Goal: Information Seeking & Learning: Learn about a topic

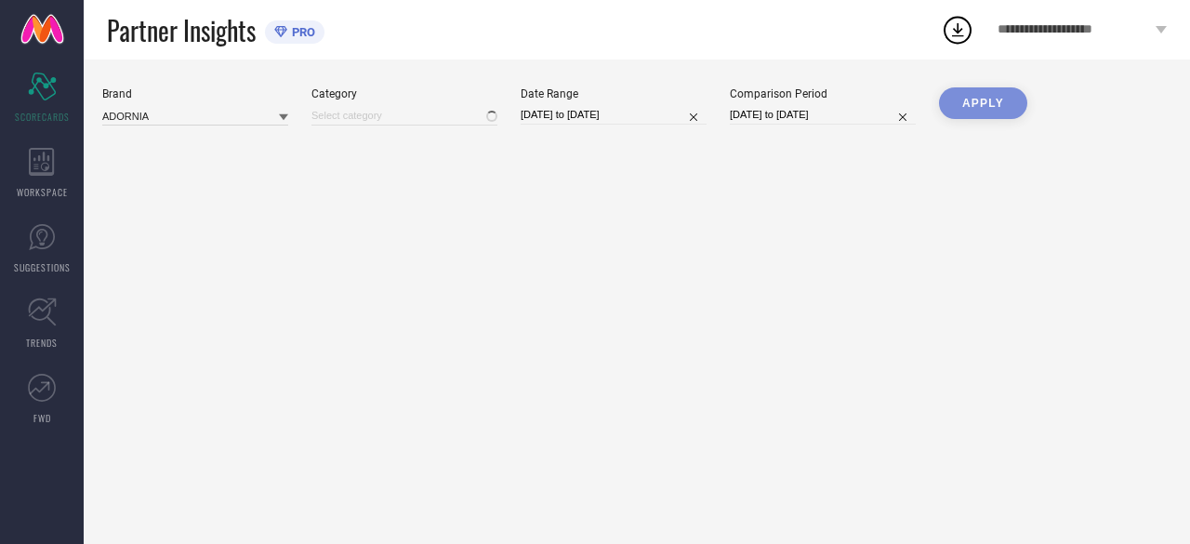
type input "All"
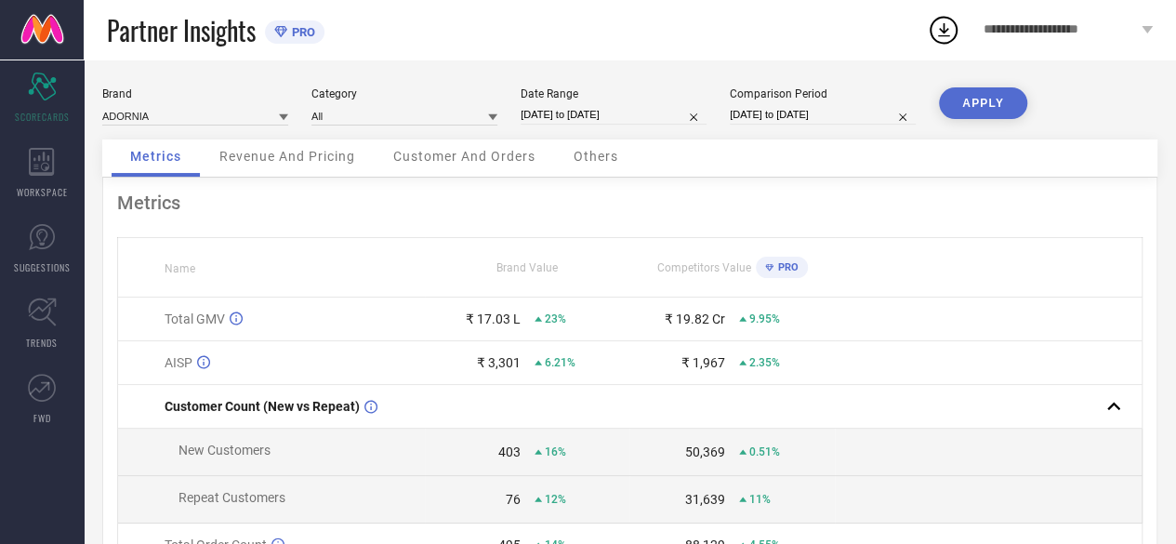
click at [868, 118] on input "23-08-2024 to 22-09-2024" at bounding box center [823, 115] width 186 height 20
select select "7"
select select "2024"
select select "8"
select select "2024"
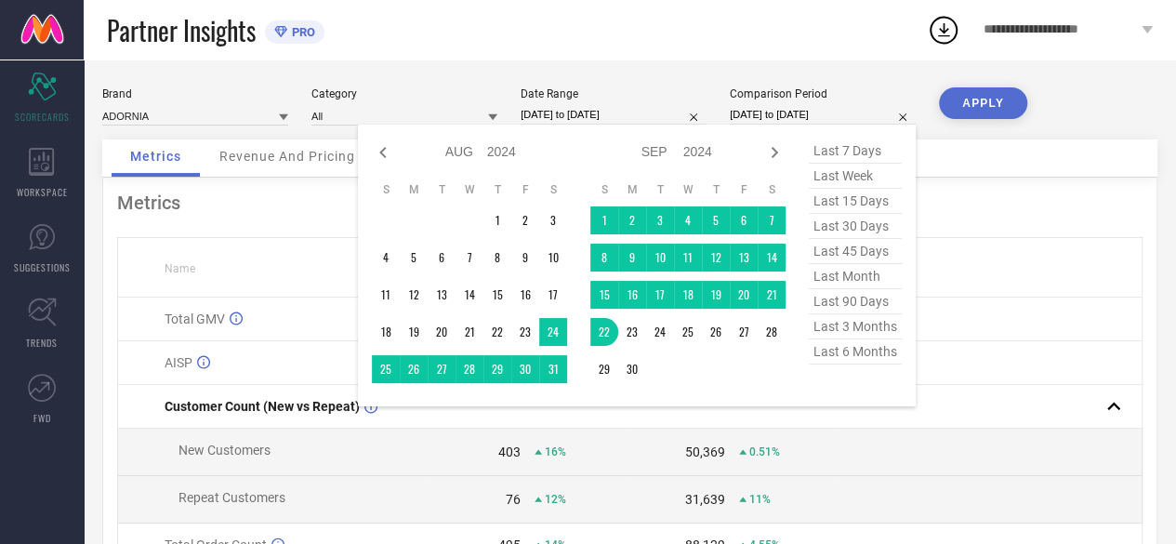
click at [848, 228] on span "last 30 days" at bounding box center [855, 226] width 93 height 25
type input "24-08-2025 to 22-09-2025"
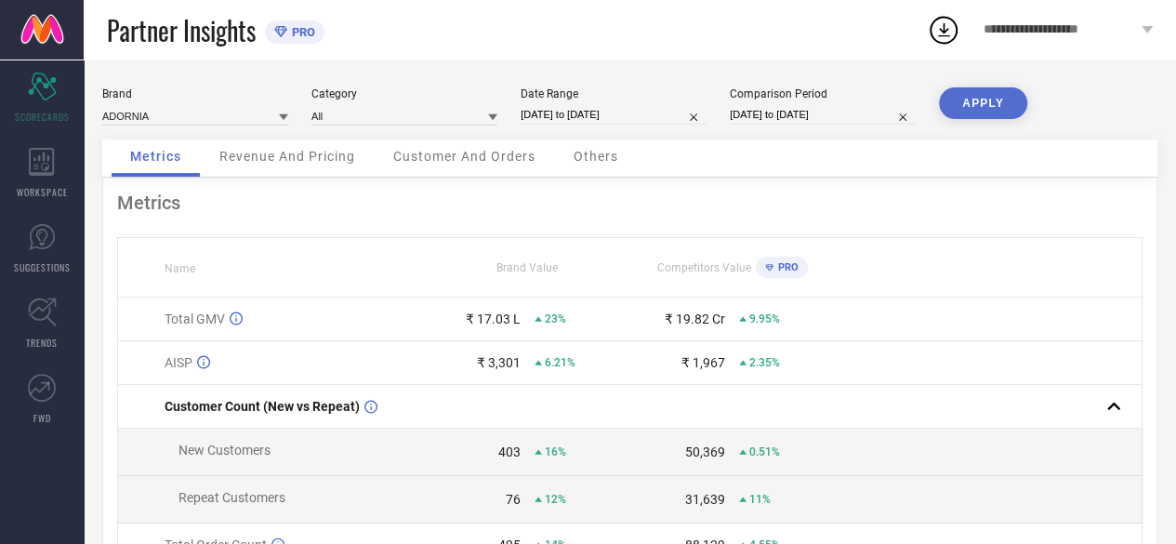
click at [985, 109] on button "APPLY" at bounding box center [983, 103] width 88 height 32
click at [265, 161] on span "Revenue And Pricing" at bounding box center [287, 156] width 136 height 15
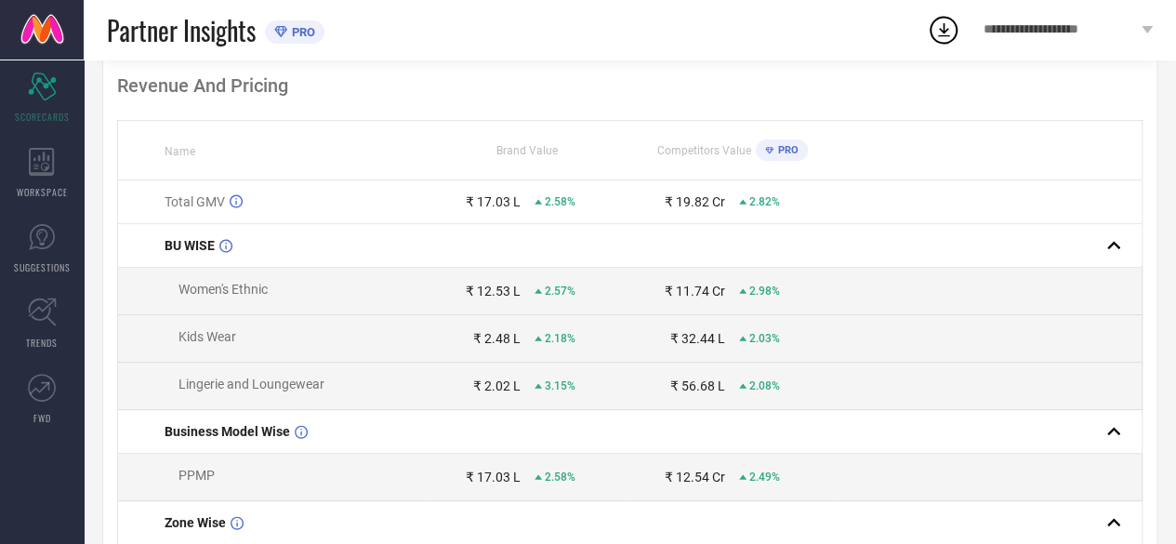
scroll to position [89, 0]
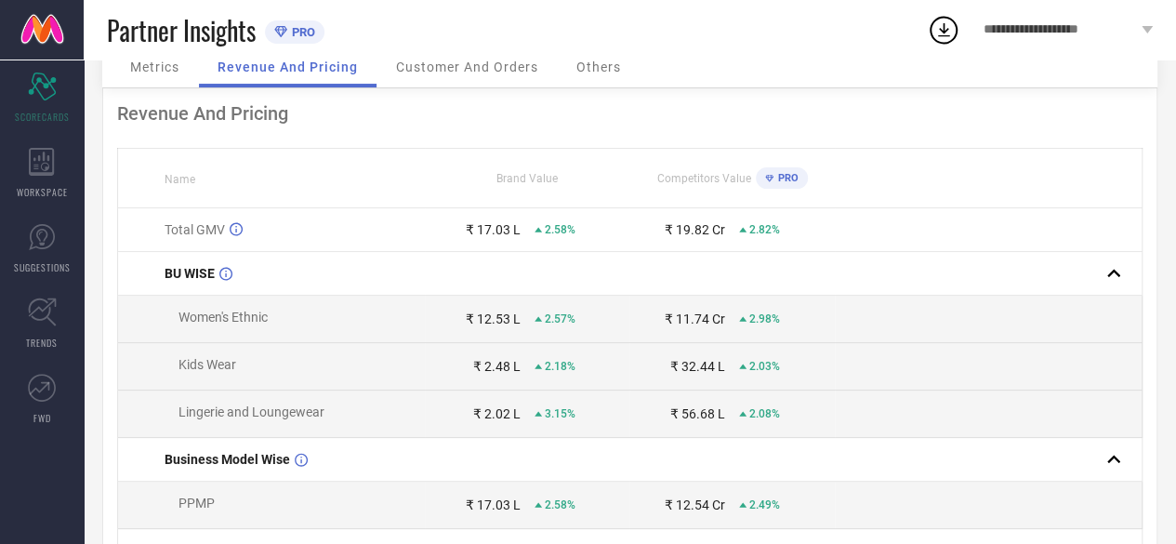
click at [495, 84] on div "Customer And Orders" at bounding box center [466, 68] width 179 height 37
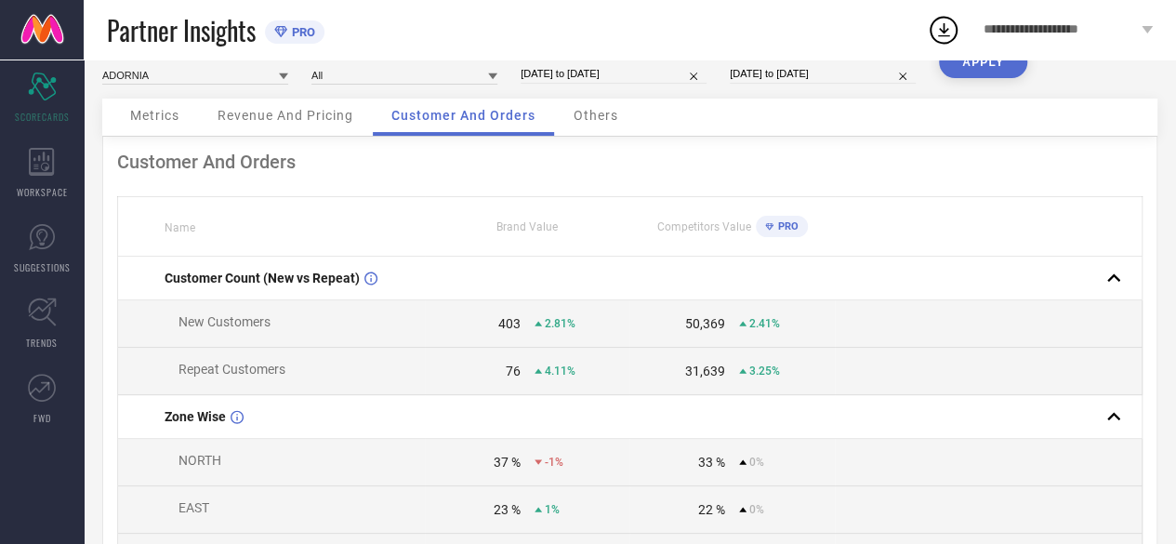
scroll to position [0, 0]
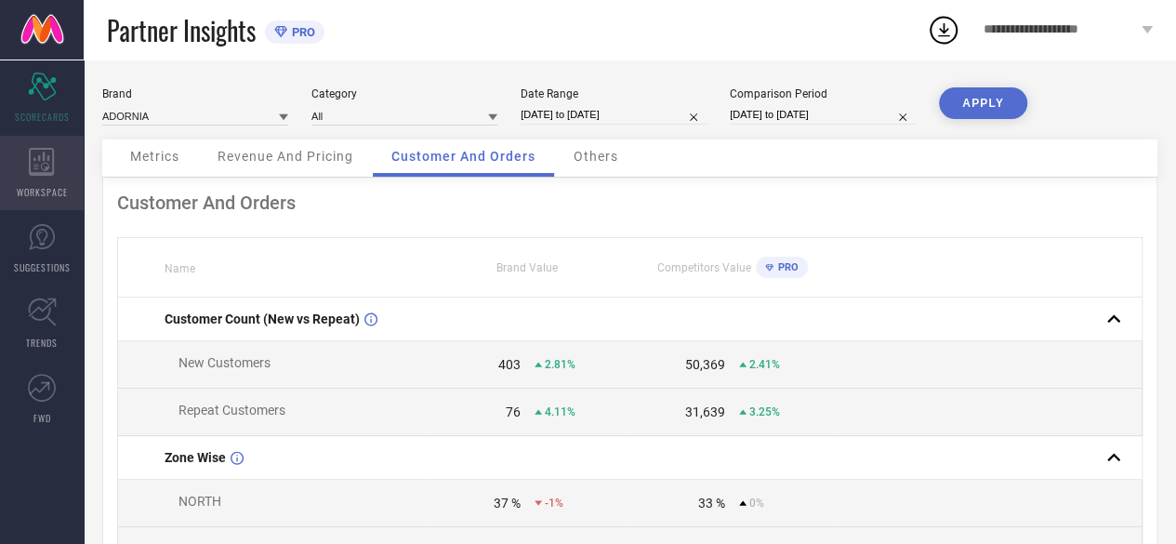
click at [31, 167] on icon at bounding box center [42, 162] width 26 height 28
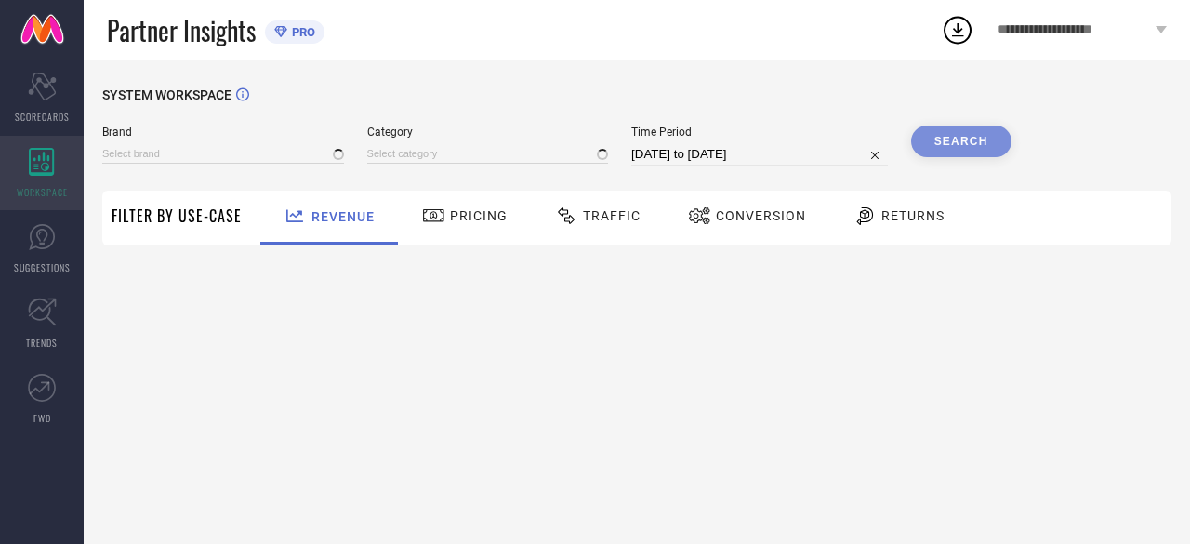
type input "ADORNIA"
type input "All"
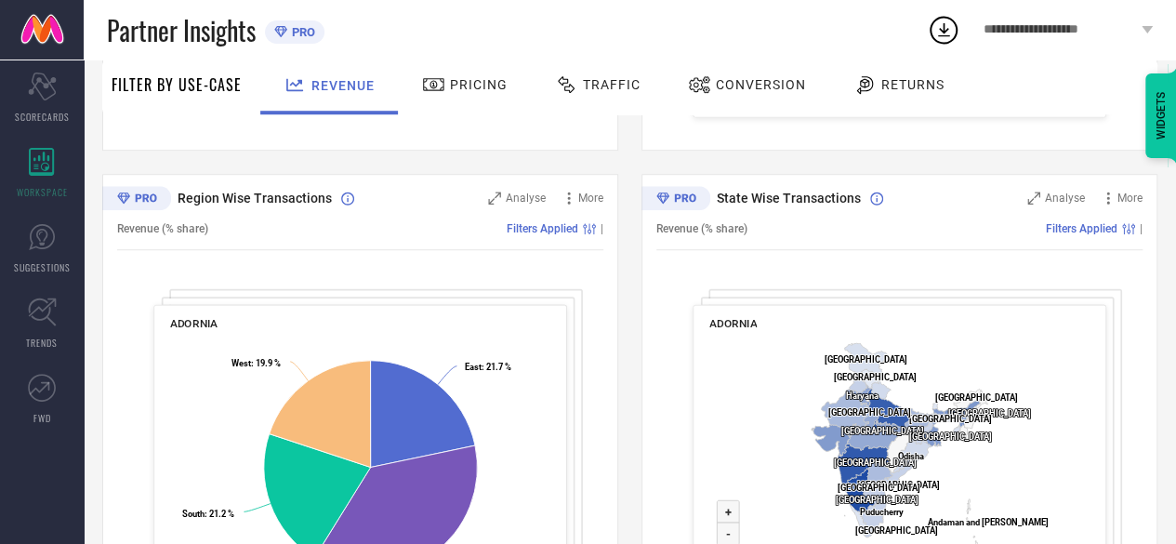
scroll to position [622, 0]
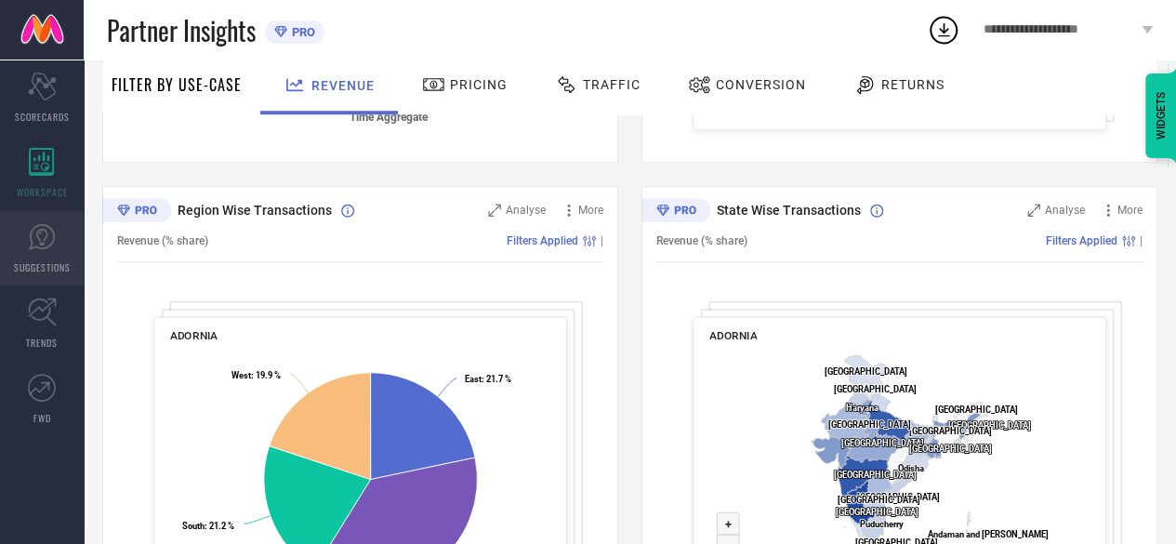
click at [39, 252] on link "SUGGESTIONS" at bounding box center [42, 248] width 84 height 74
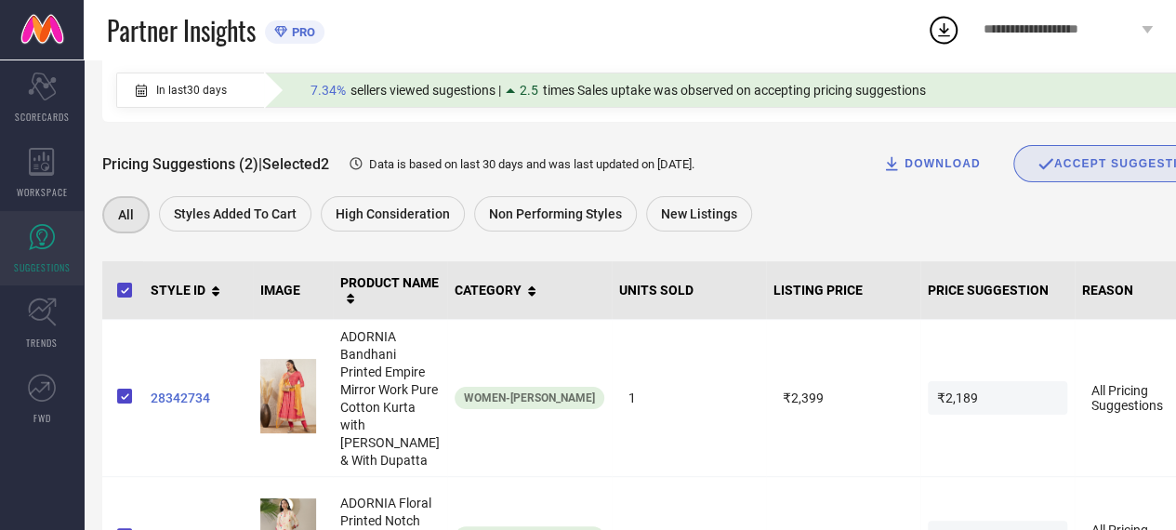
scroll to position [180, 0]
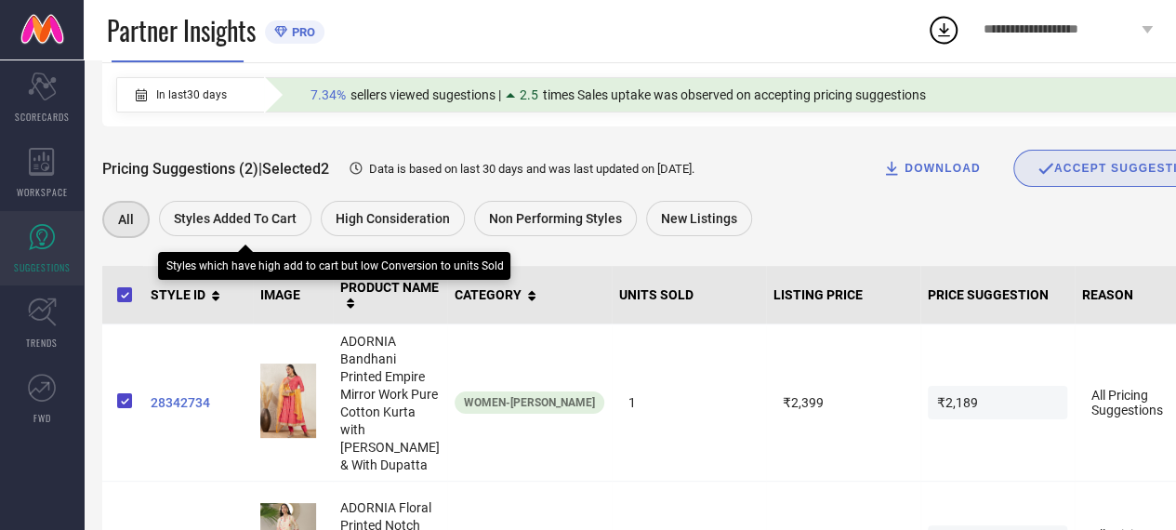
click at [256, 231] on div "Styles Added To Cart" at bounding box center [235, 218] width 152 height 35
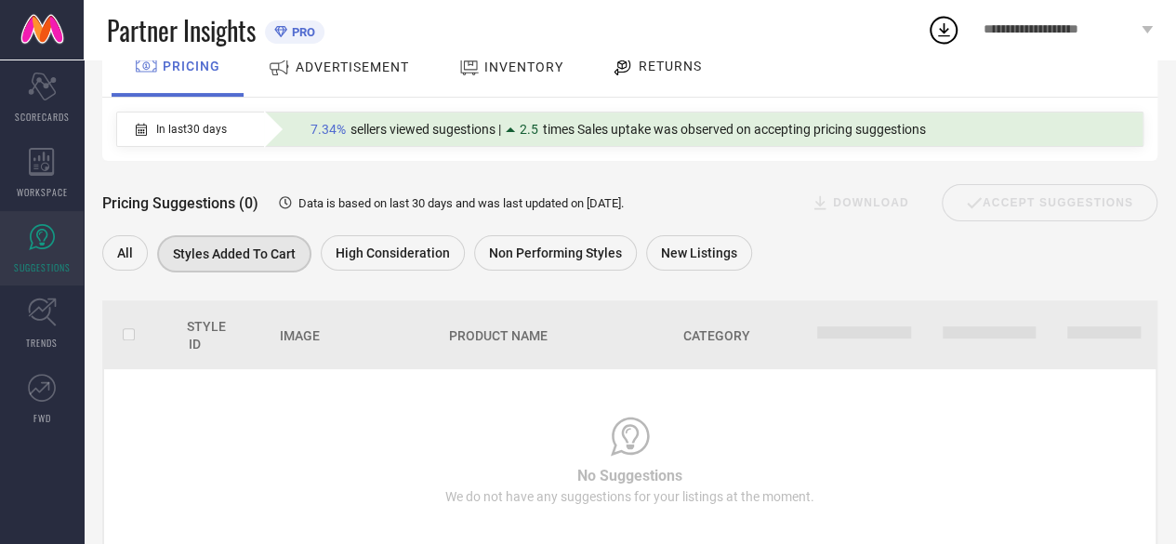
scroll to position [133, 0]
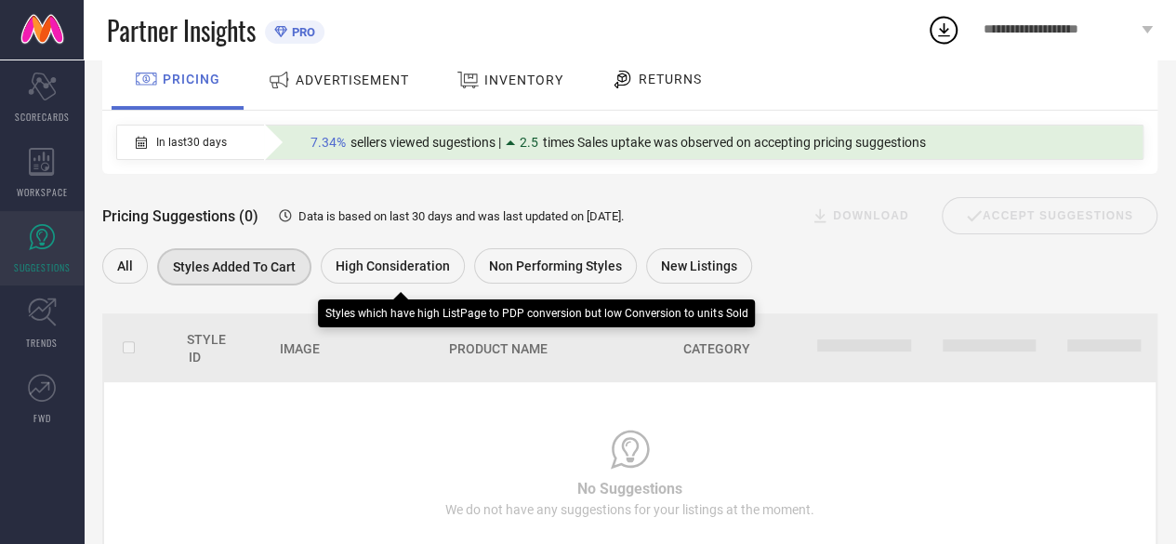
click at [366, 263] on span "High Consideration" at bounding box center [392, 265] width 114 height 15
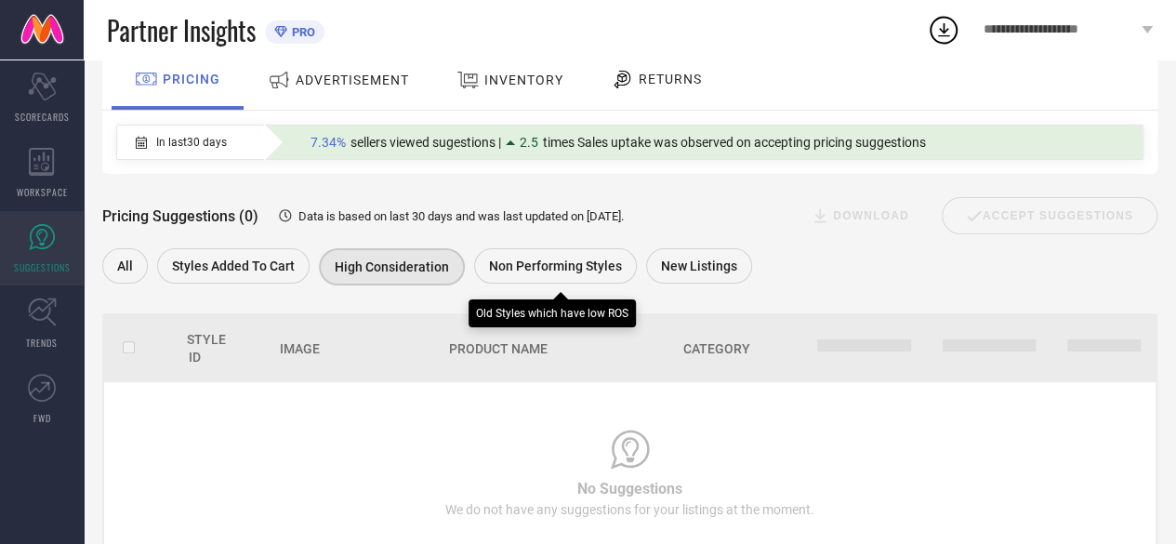
click at [559, 263] on span "Non Performing Styles" at bounding box center [555, 265] width 133 height 15
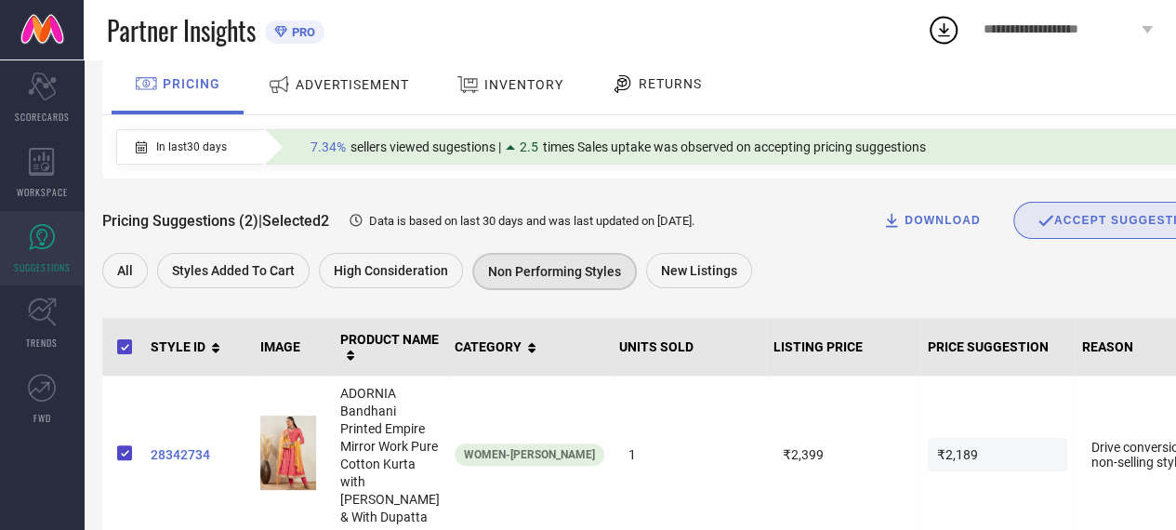
scroll to position [117, 0]
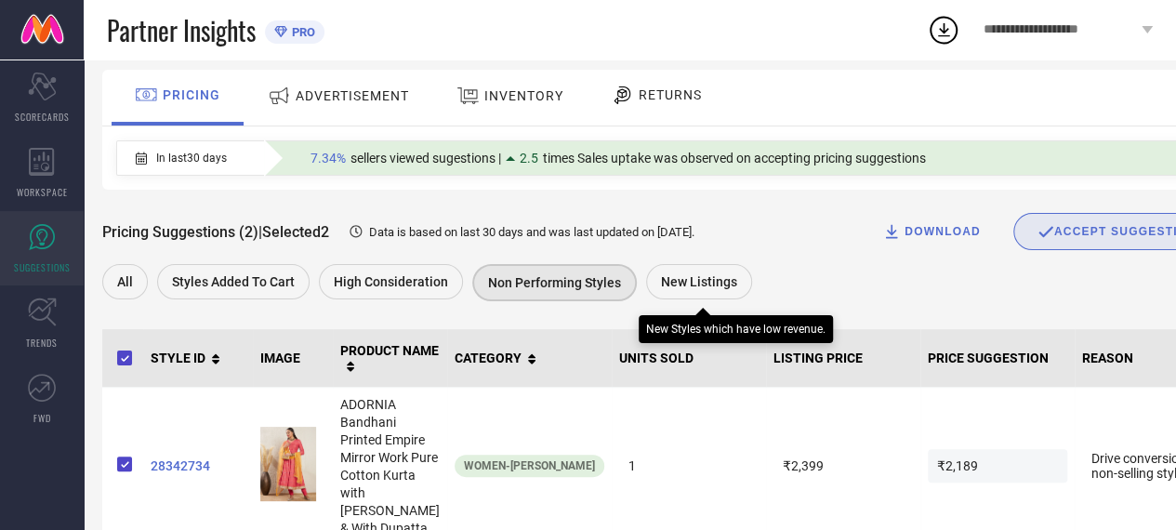
click at [672, 288] on span "New Listings" at bounding box center [699, 281] width 76 height 15
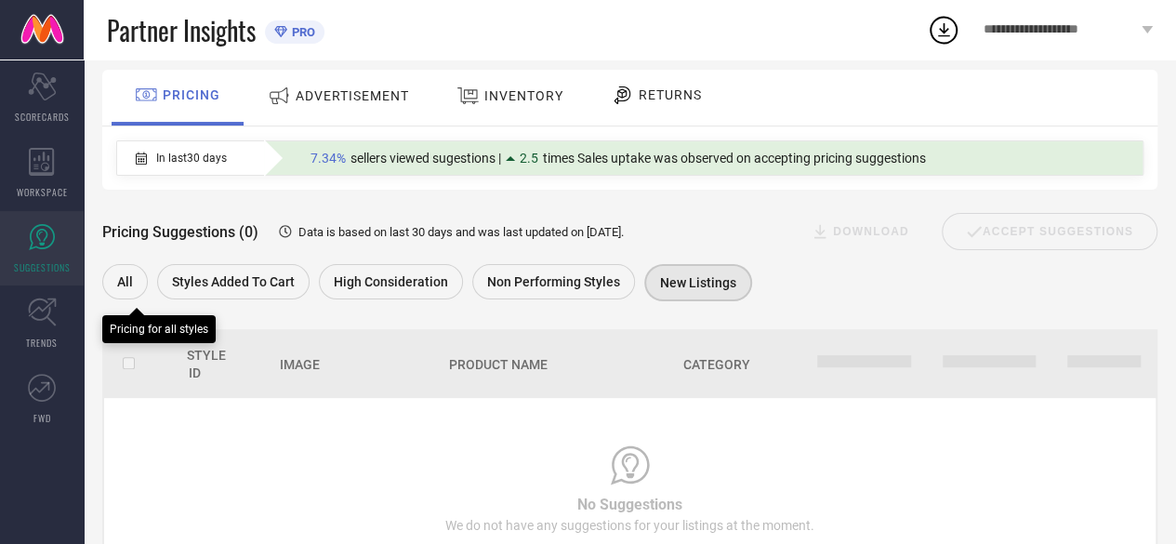
click at [125, 283] on span "All" at bounding box center [125, 281] width 16 height 15
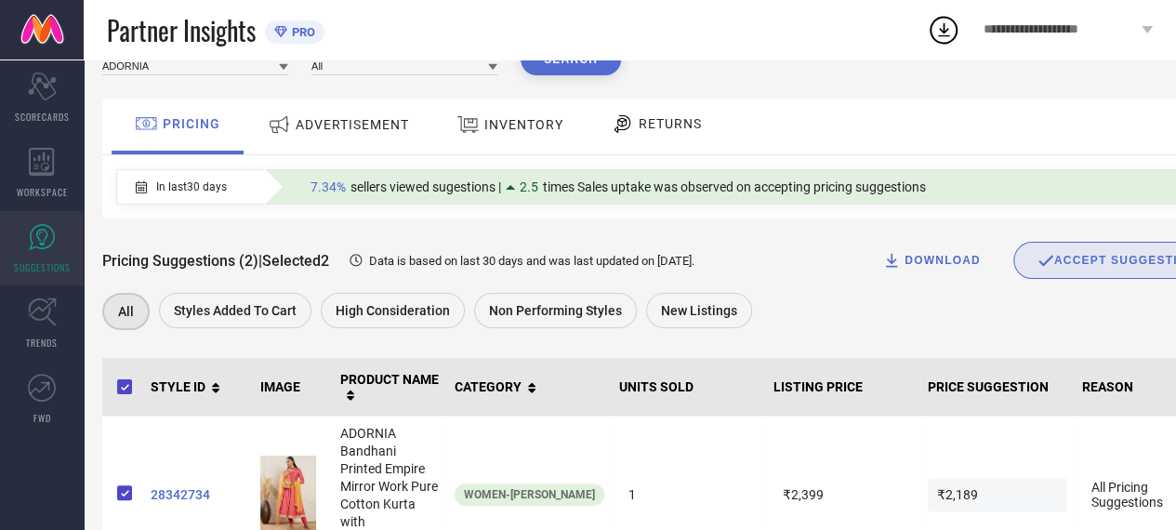
scroll to position [111, 0]
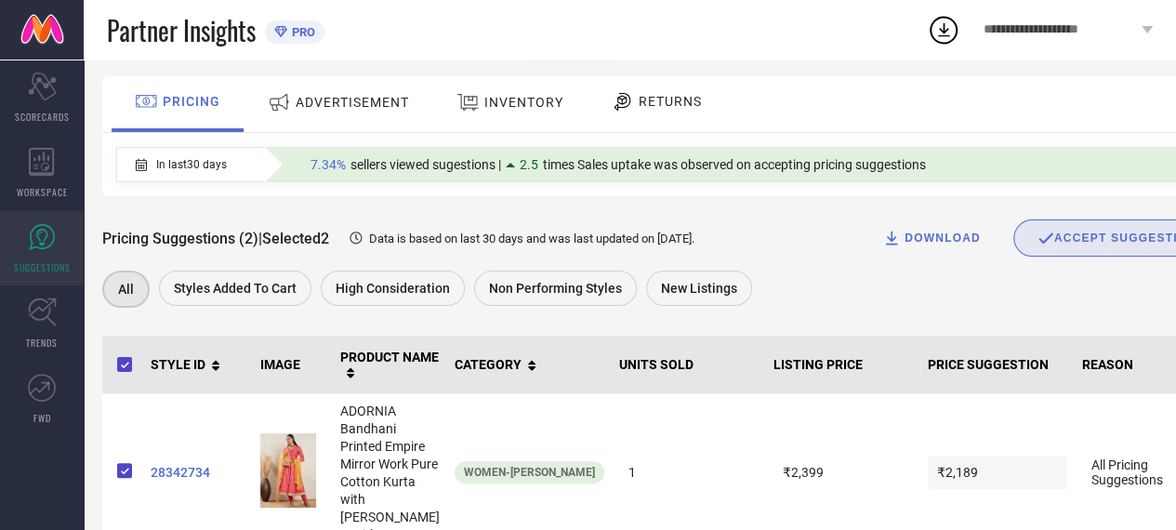
click at [374, 102] on span "ADVERTISEMENT" at bounding box center [352, 102] width 113 height 15
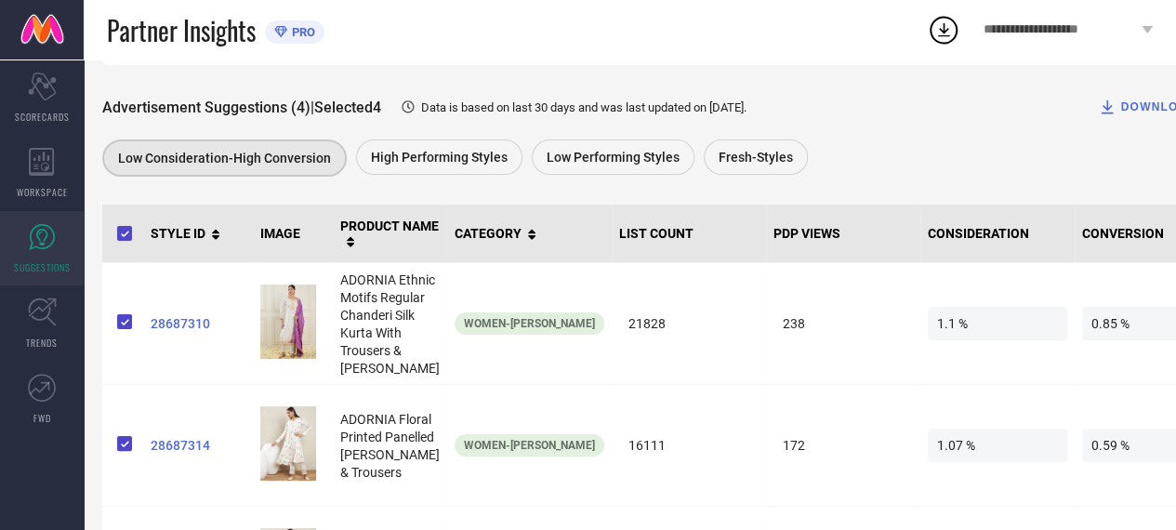
scroll to position [243, 0]
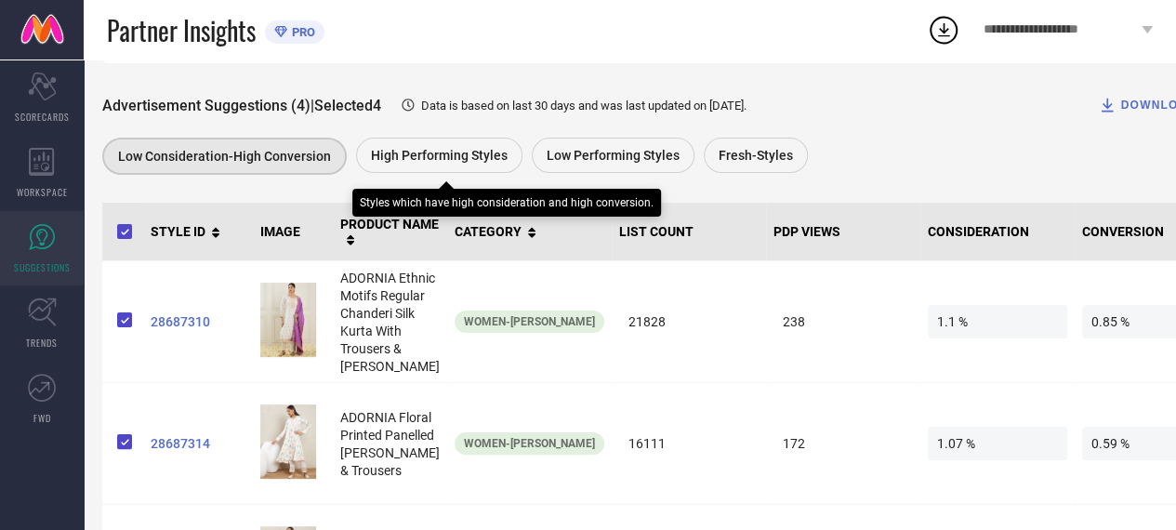
click at [410, 154] on span "High Performing Styles" at bounding box center [439, 155] width 137 height 15
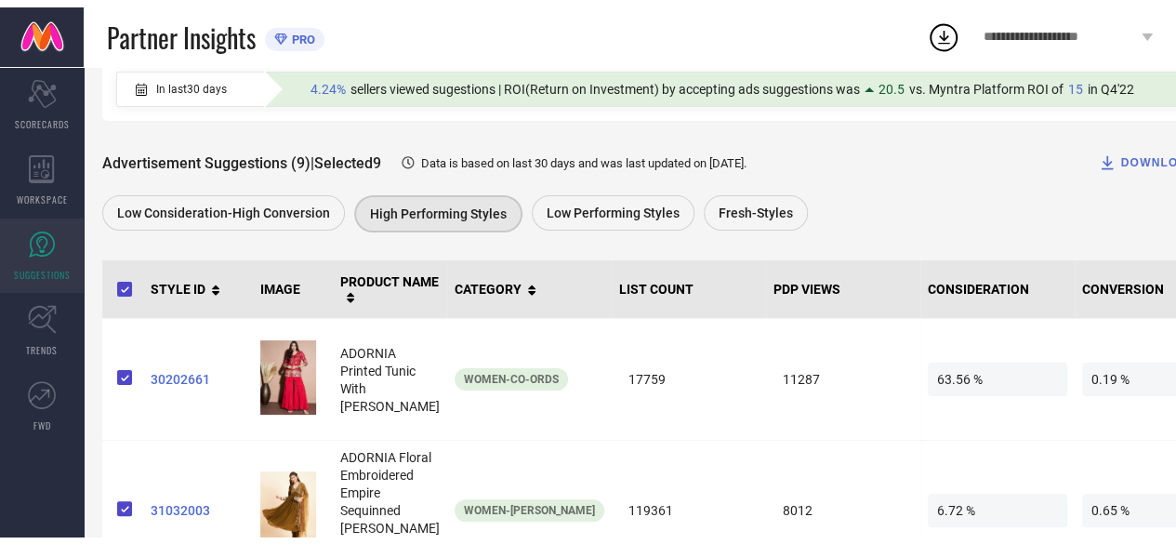
scroll to position [0, 0]
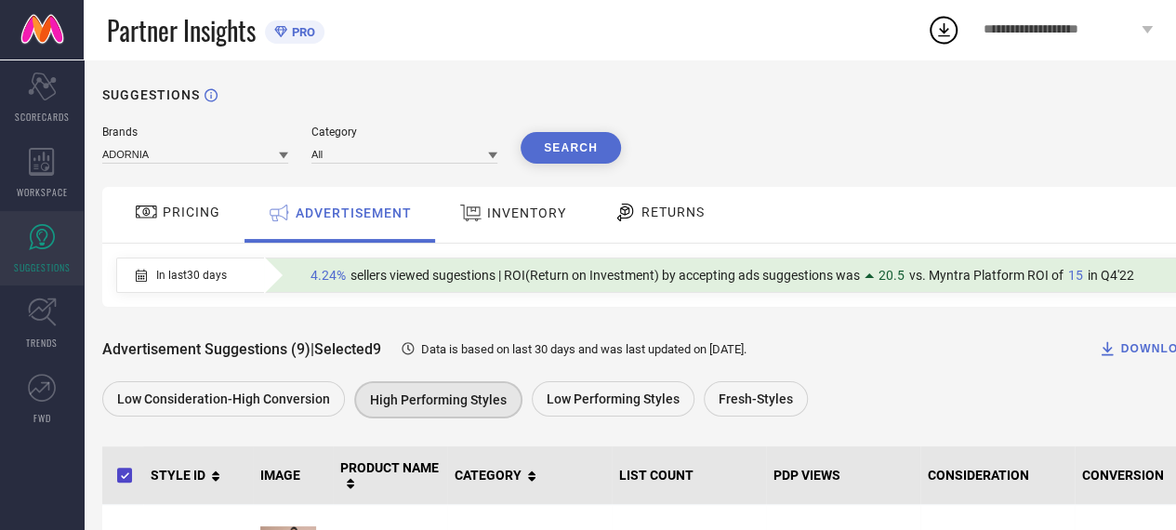
click at [511, 208] on span "INVENTORY" at bounding box center [526, 212] width 79 height 15
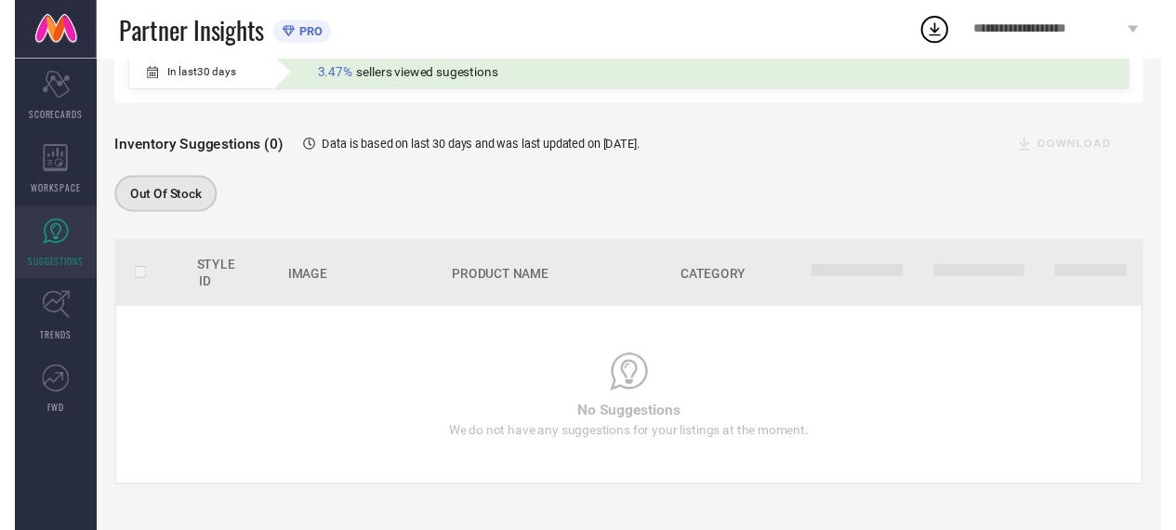
scroll to position [65, 0]
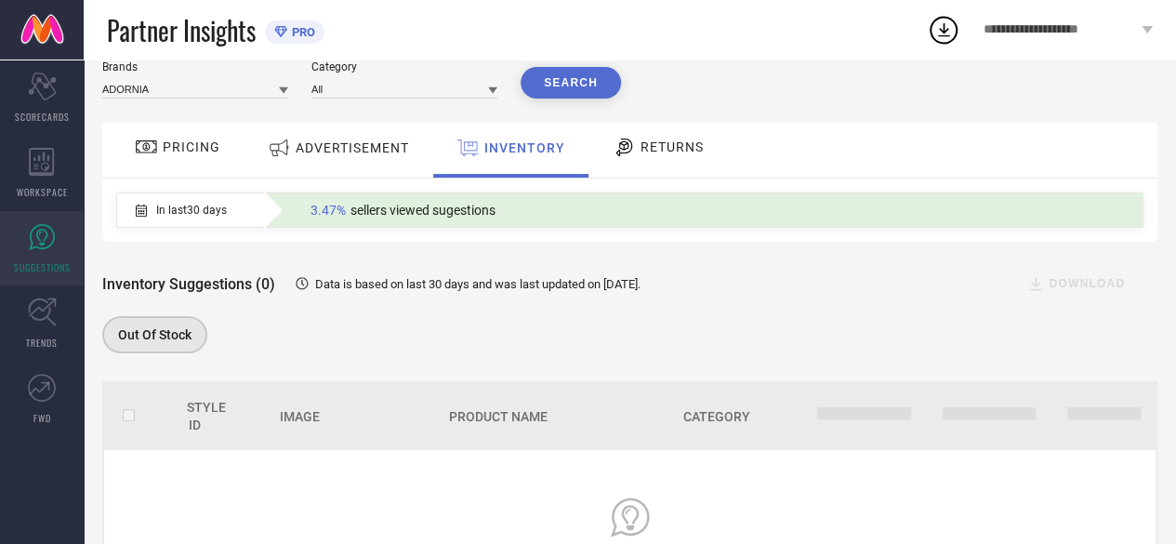
click at [675, 149] on span "RETURNS" at bounding box center [671, 146] width 63 height 15
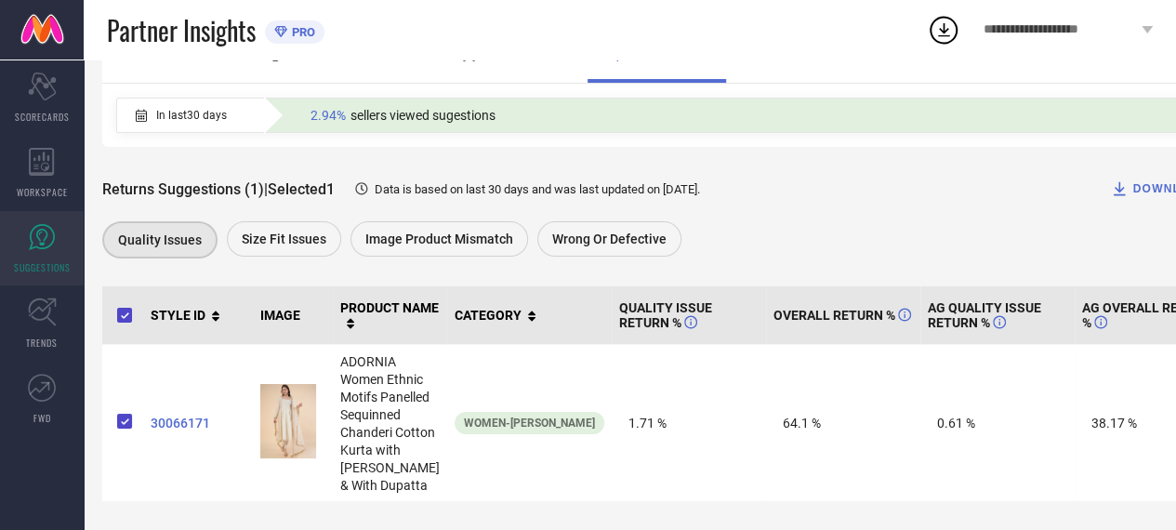
scroll to position [251, 0]
click at [272, 231] on span "Size fit issues" at bounding box center [284, 238] width 85 height 15
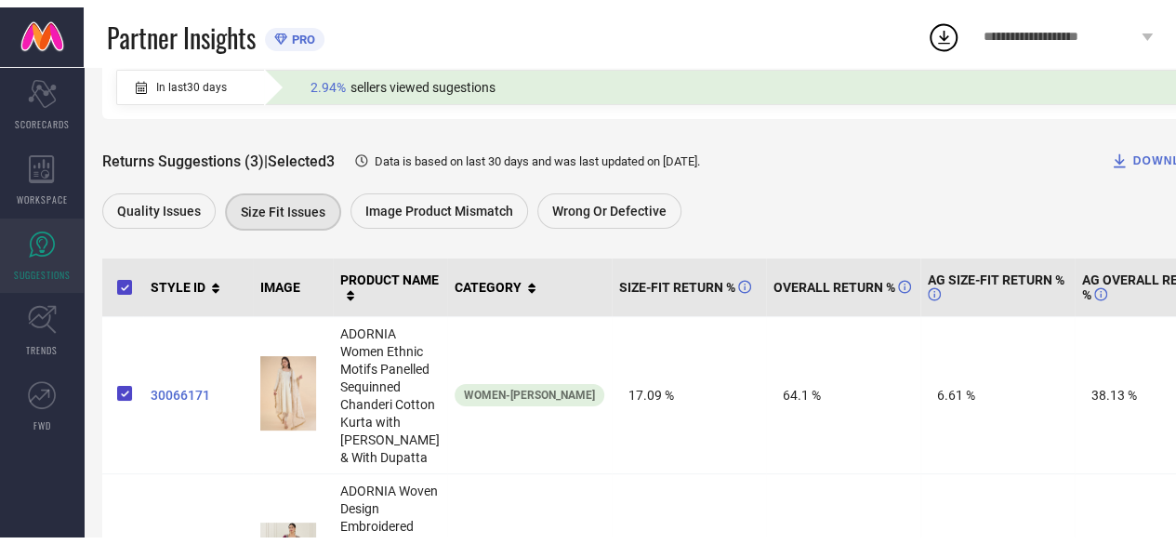
scroll to position [0, 0]
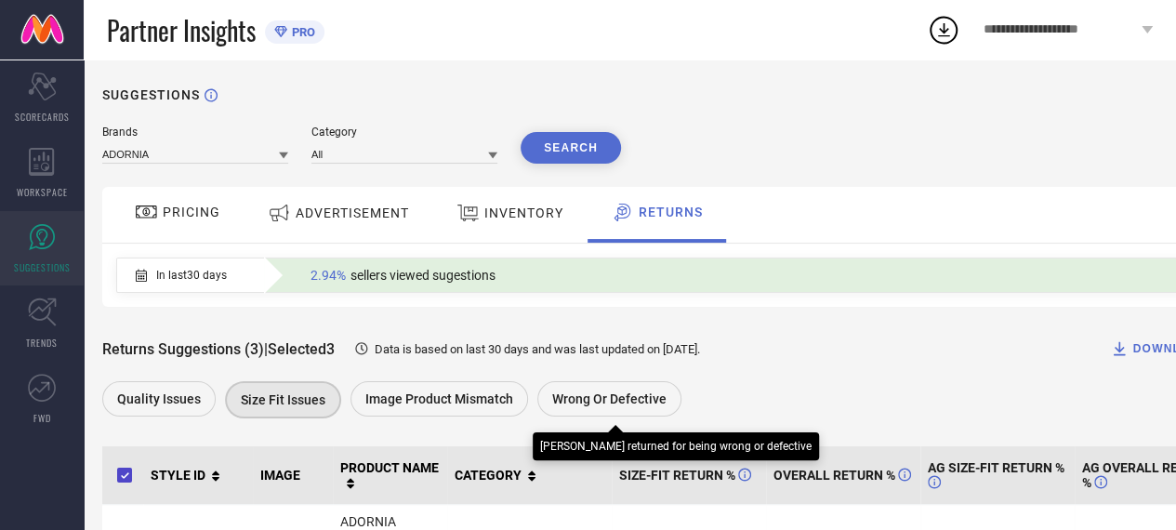
click at [599, 402] on span "Wrong or Defective" at bounding box center [609, 398] width 114 height 15
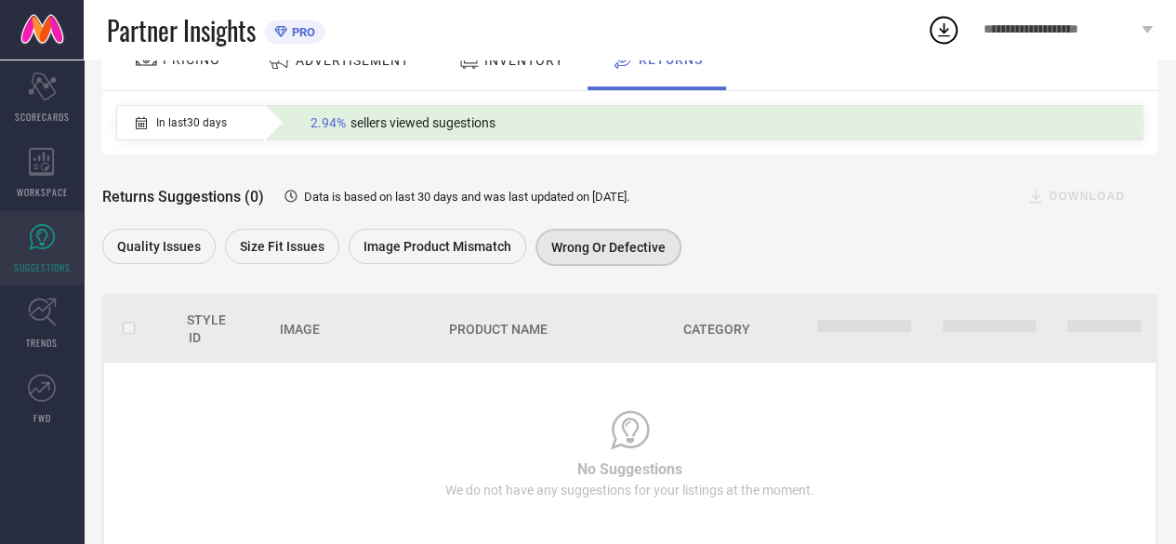
scroll to position [204, 0]
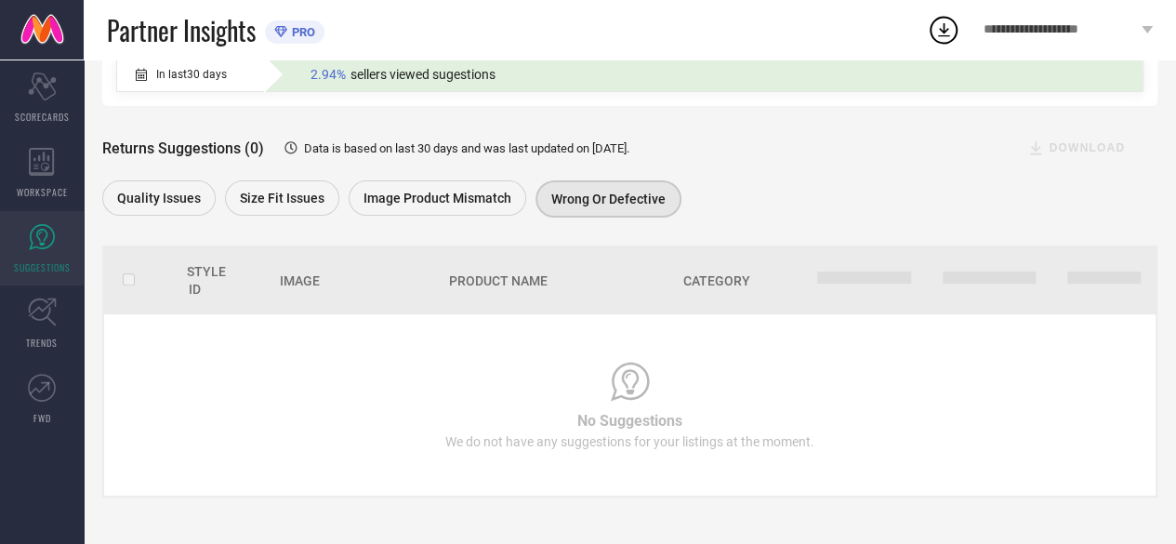
click at [413, 173] on div "Returns Suggestions (0) Data is based on last 30 days and was last updated on 2…" at bounding box center [629, 164] width 1055 height 116
click at [413, 177] on div "Returns Suggestions (0) Data is based on last 30 days and was last updated on 2…" at bounding box center [629, 164] width 1055 height 116
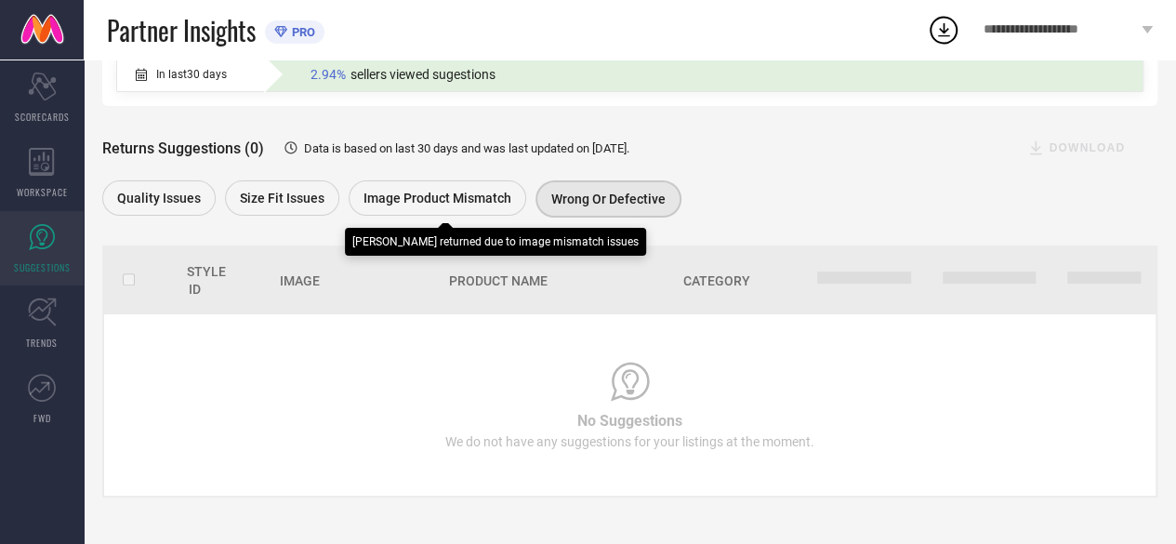
click at [413, 191] on span "Image product mismatch" at bounding box center [437, 198] width 148 height 15
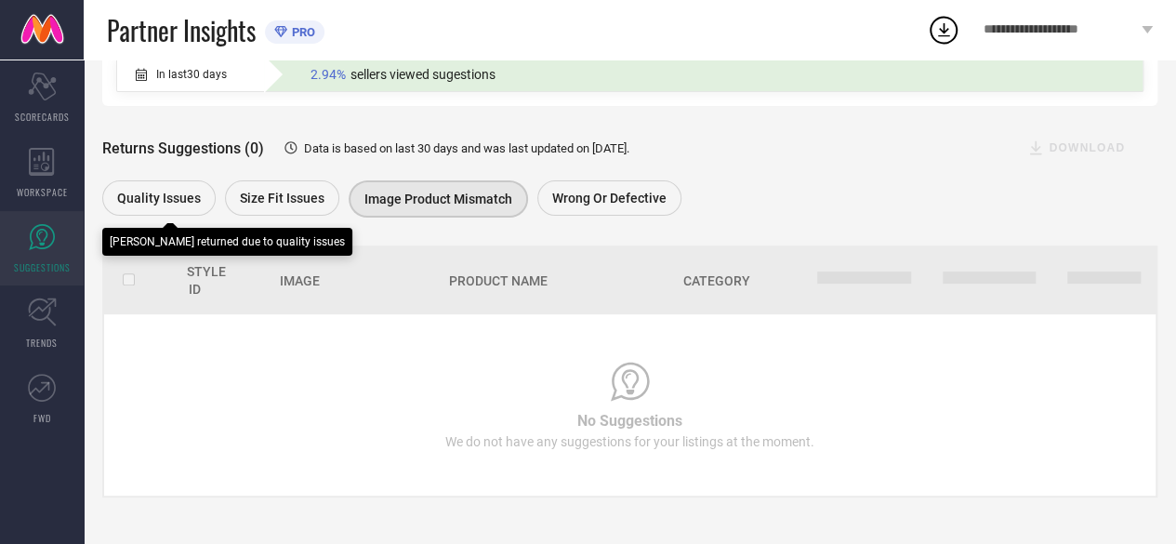
click at [158, 197] on span "Quality issues" at bounding box center [159, 198] width 84 height 15
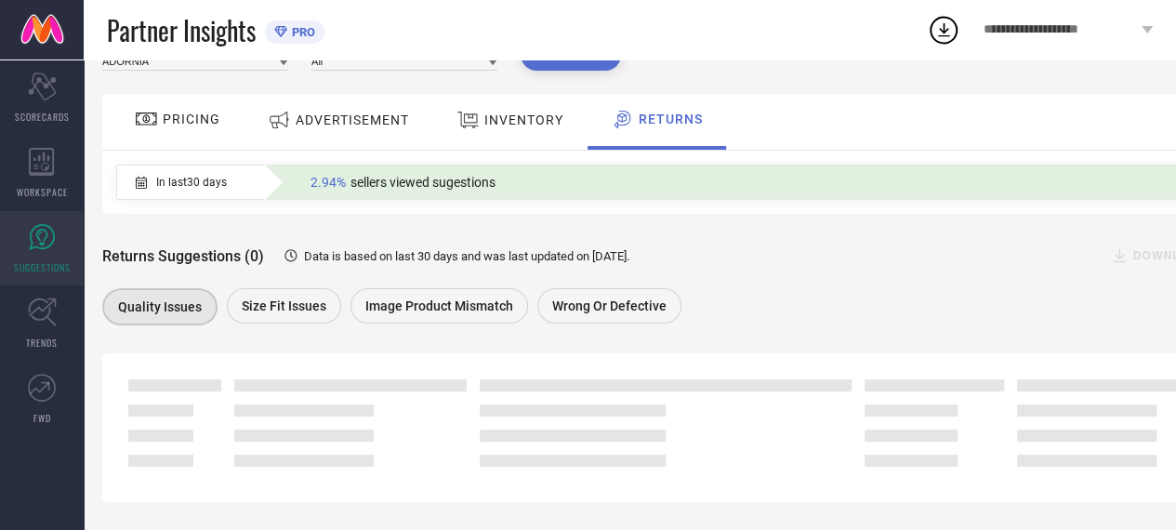
scroll to position [0, 0]
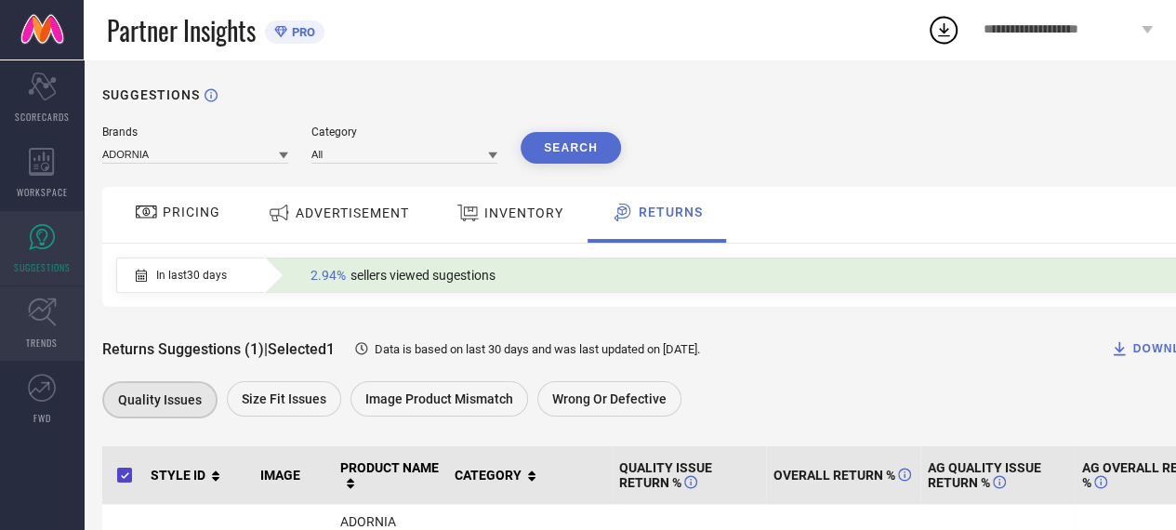
click at [52, 319] on icon at bounding box center [42, 311] width 29 height 29
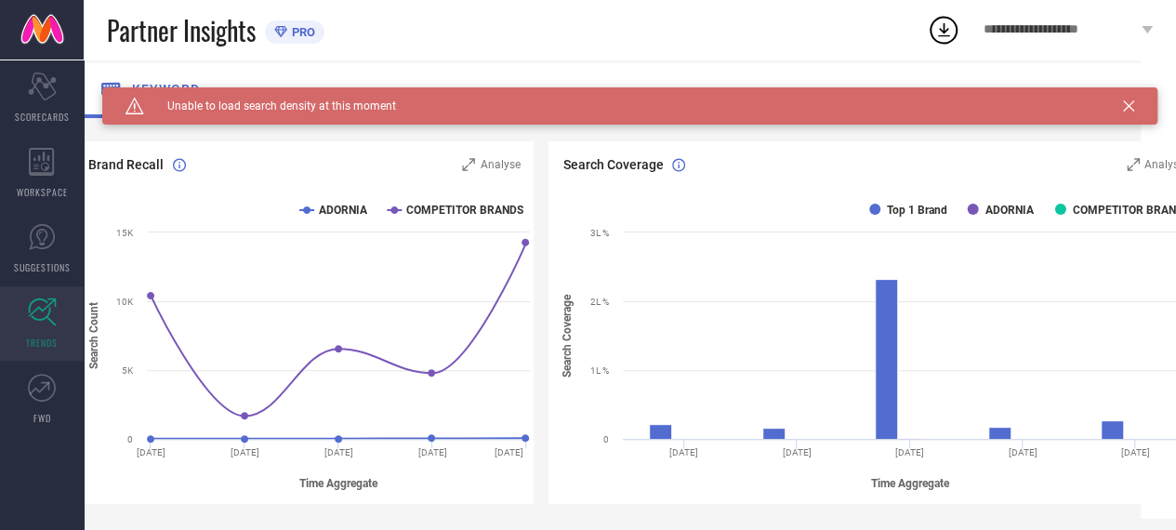
scroll to position [124, 97]
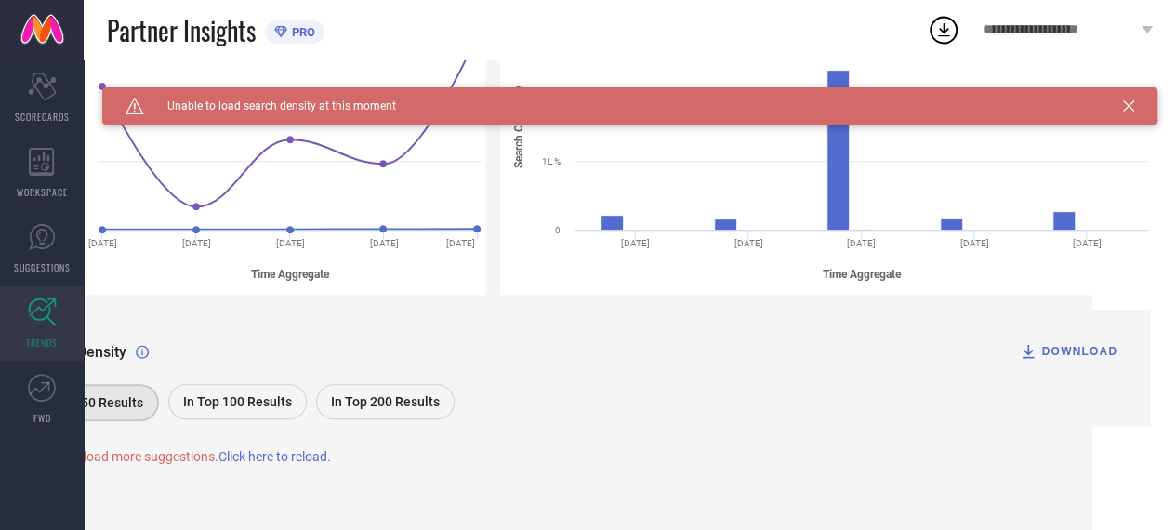
scroll to position [335, 0]
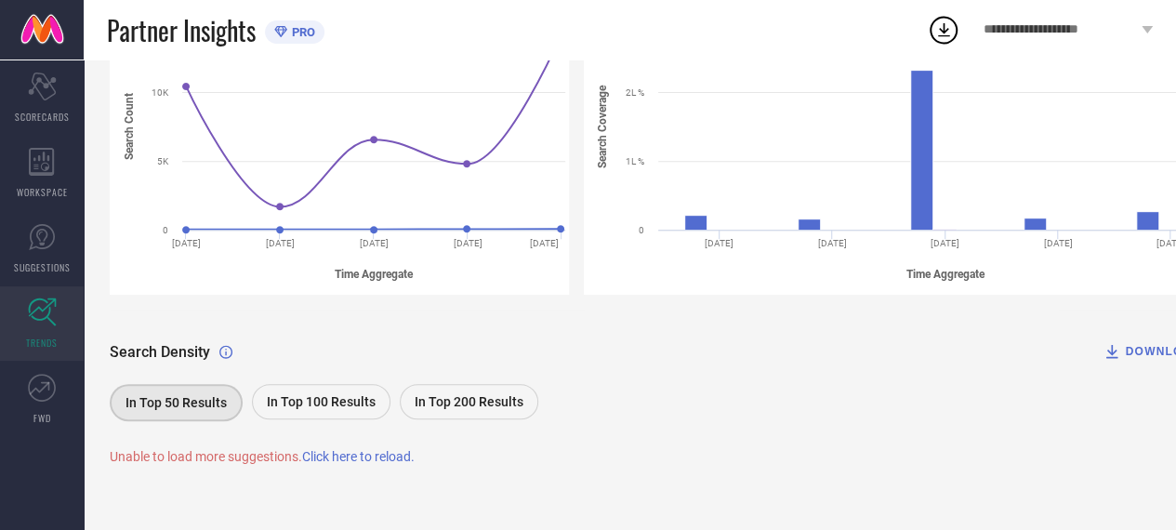
click at [333, 456] on span "Click here to reload." at bounding box center [358, 456] width 112 height 15
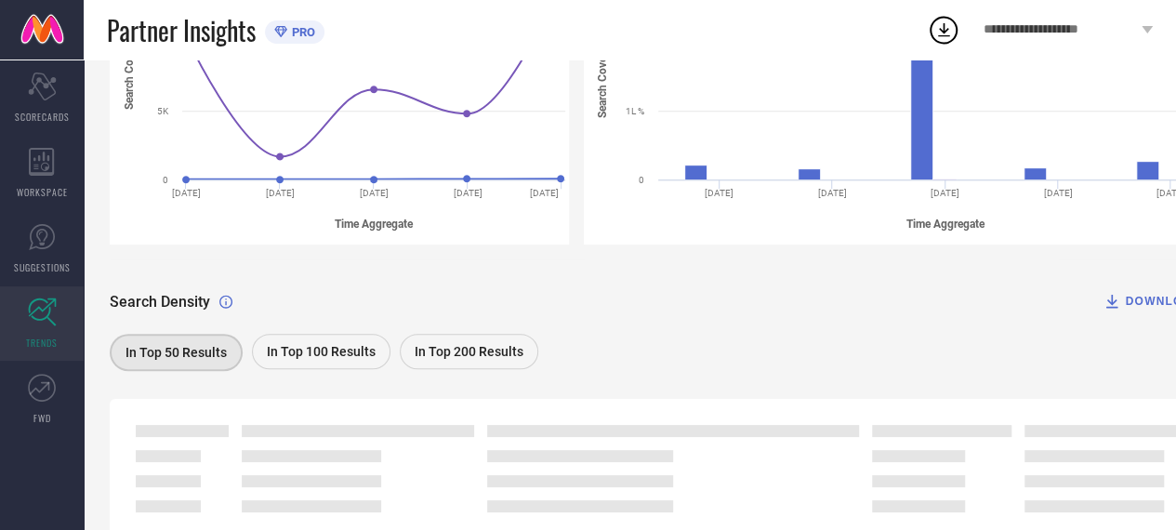
scroll to position [468, 0]
